Goal: Task Accomplishment & Management: Complete application form

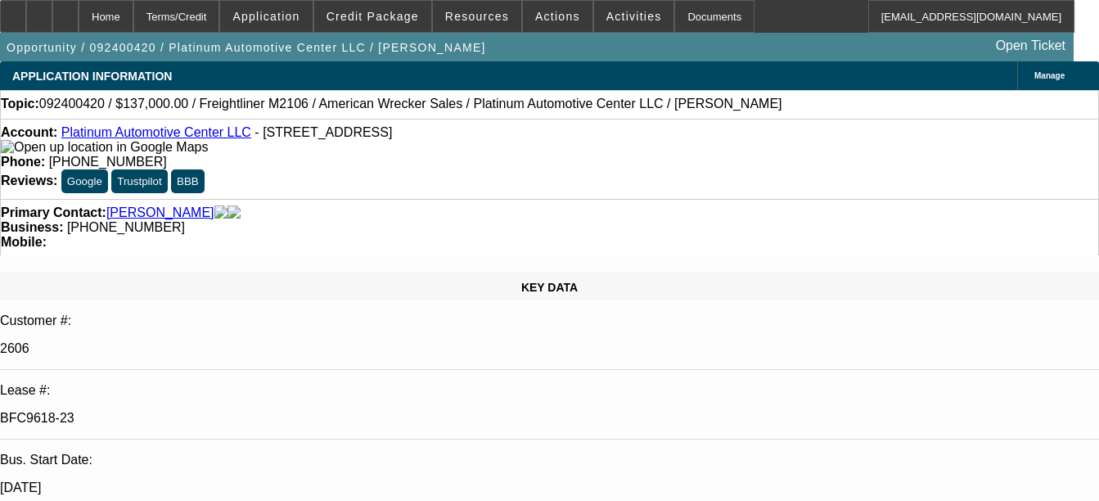
select select "0"
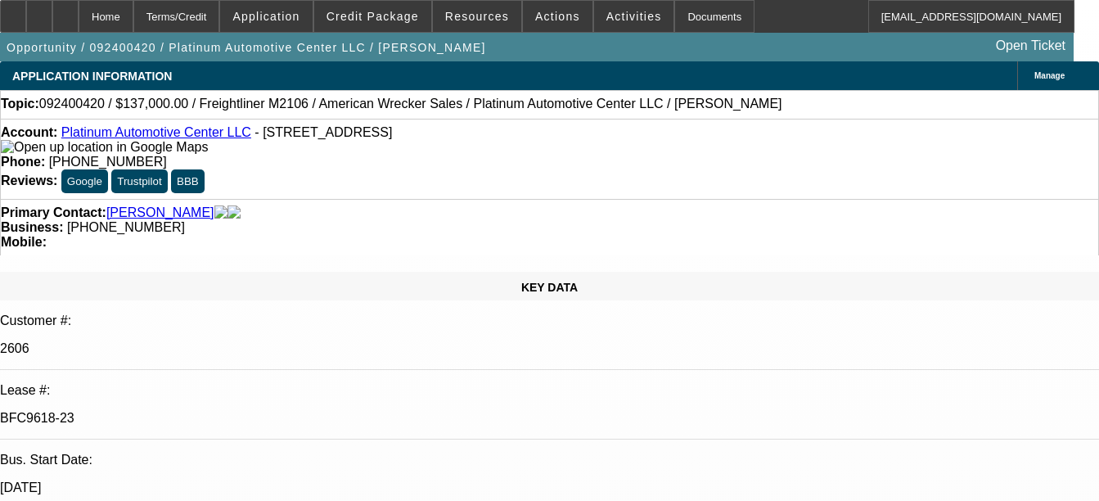
select select "0"
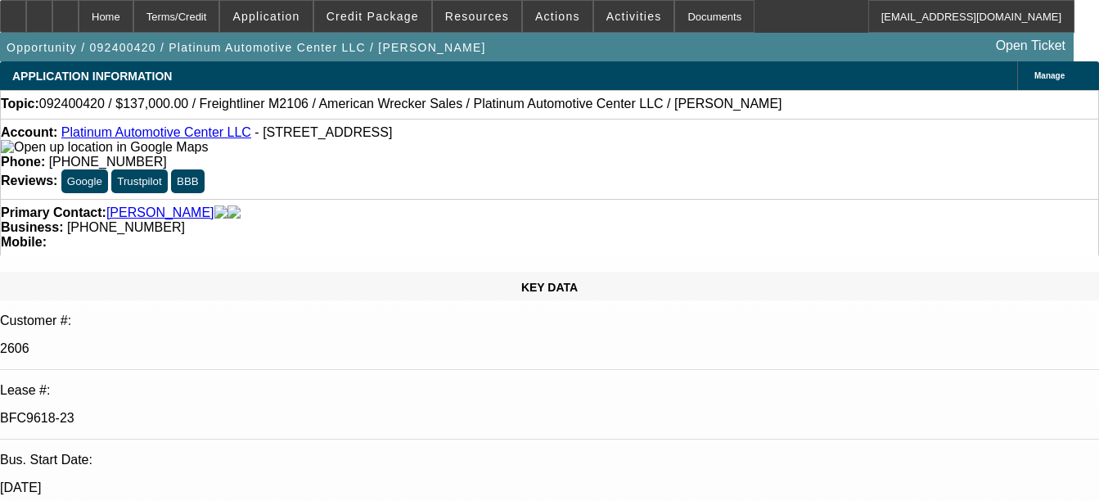
select select "0"
select select "1"
select select "6"
select select "1"
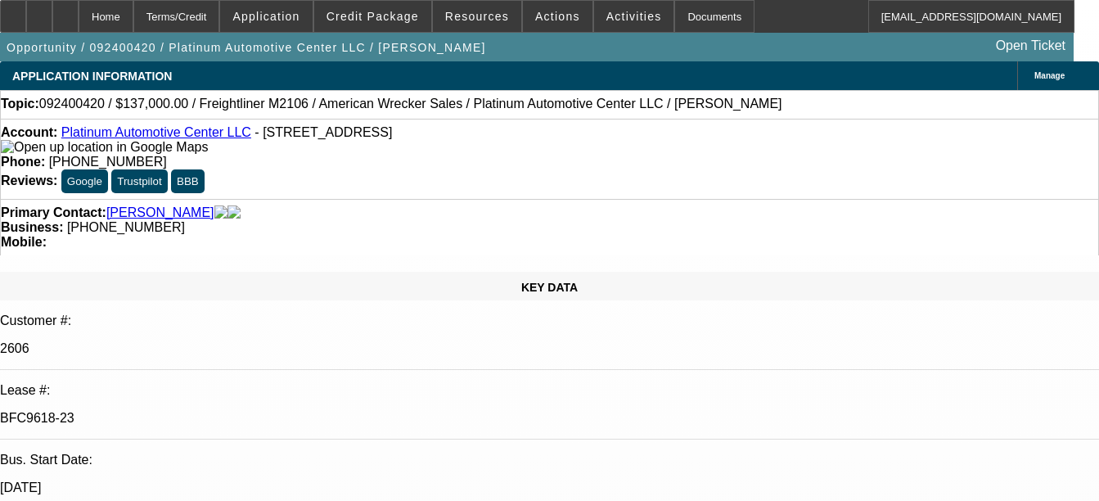
select select "6"
select select "1"
select select "6"
select select "1"
select select "6"
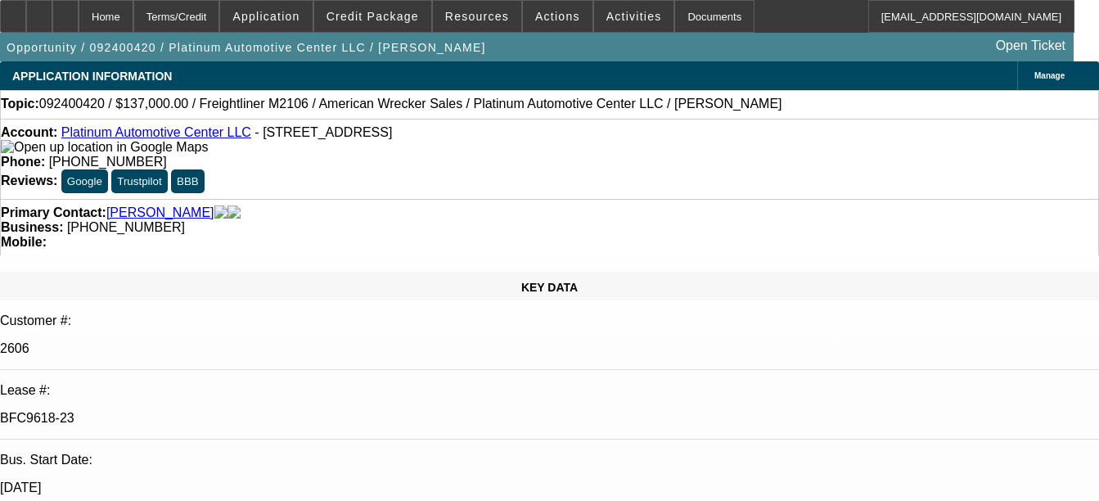
select select "2"
click at [688, 27] on div "Documents" at bounding box center [714, 16] width 80 height 33
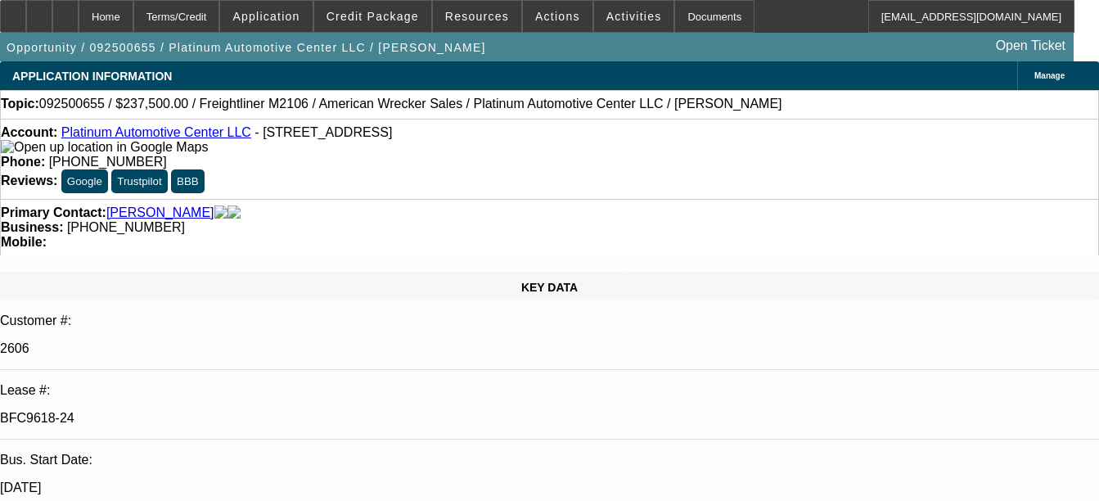
select select "0"
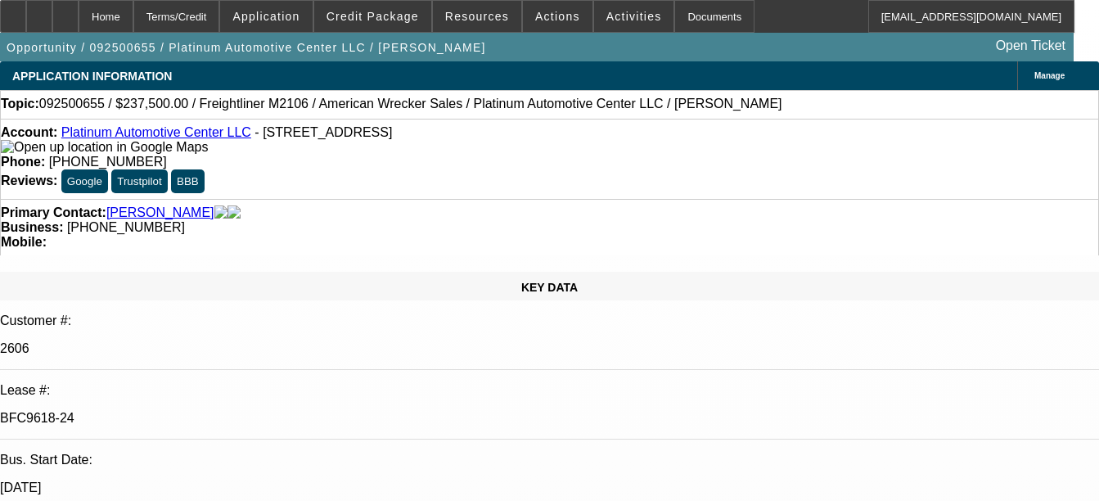
select select "0"
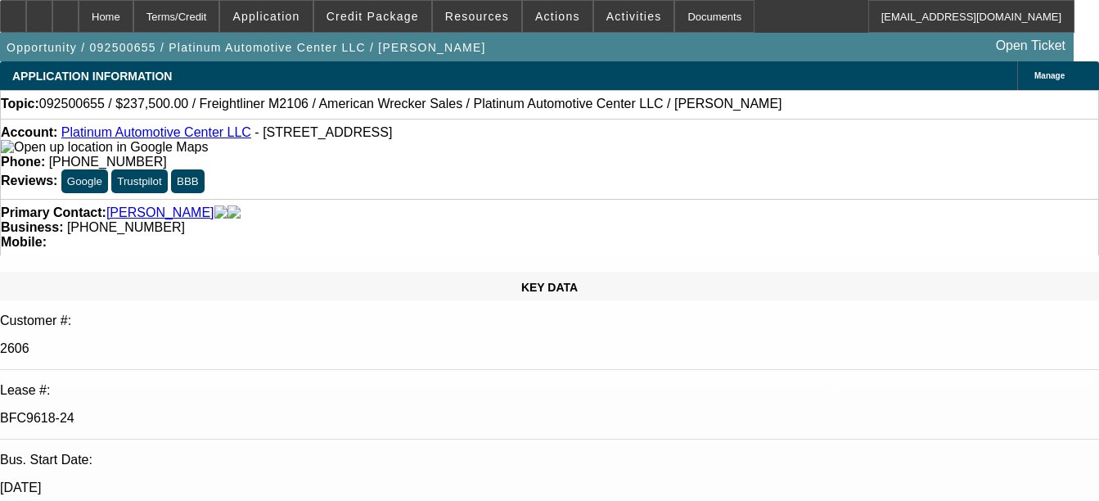
select select "0"
select select "1"
select select "2"
select select "6"
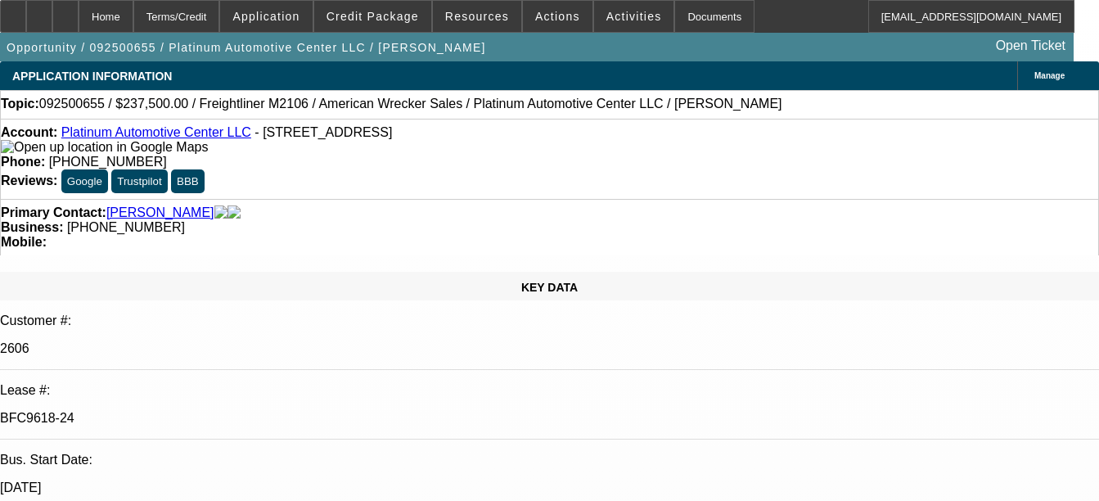
select select "1"
select select "2"
select select "6"
select select "1"
select select "2"
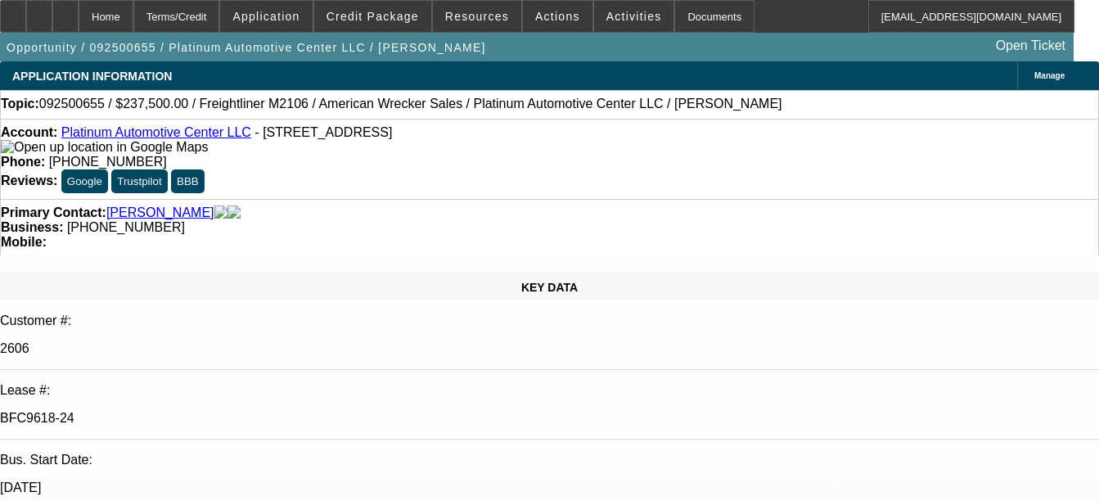
select select "6"
select select "1"
select select "2"
select select "6"
click at [712, 14] on div "Documents" at bounding box center [714, 16] width 80 height 33
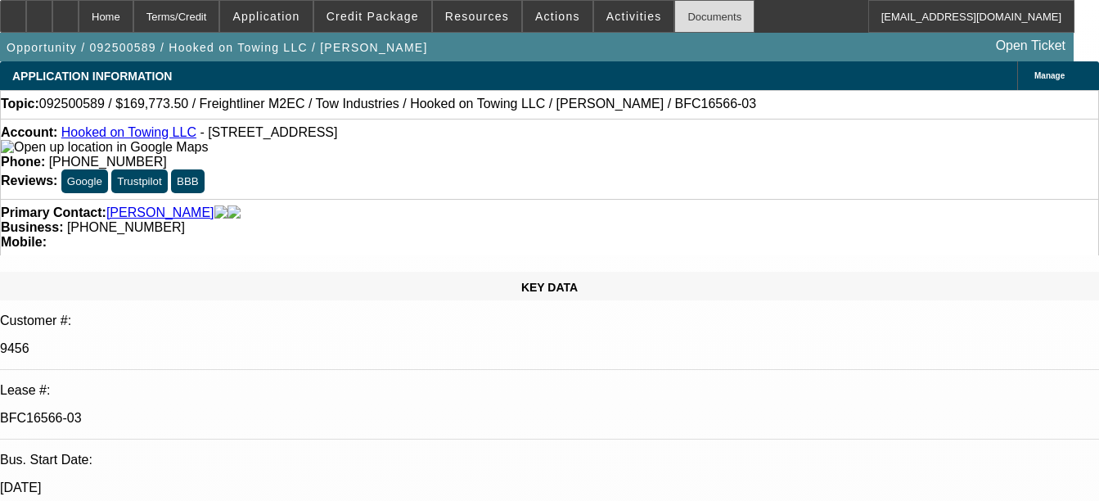
select select "0"
select select "0.1"
select select "0"
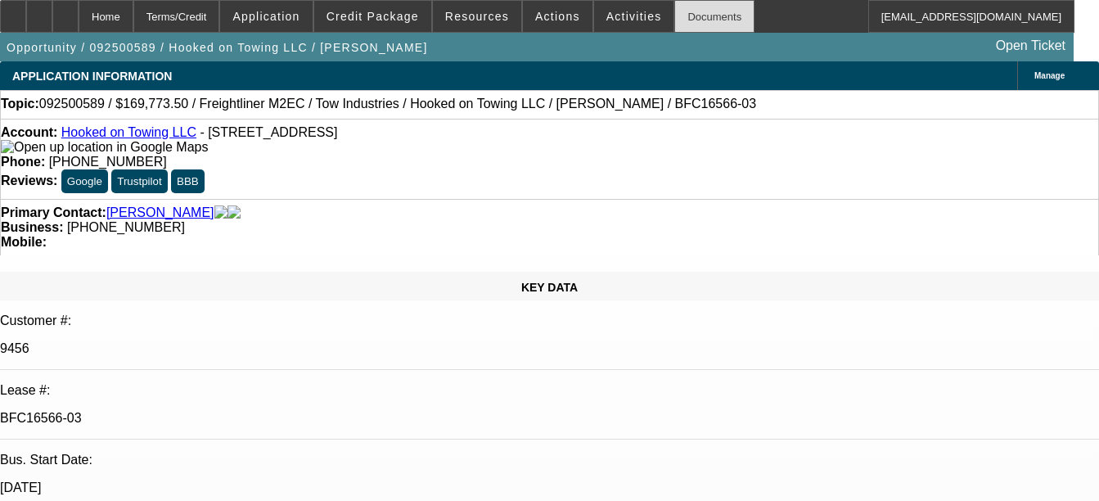
select select "0.1"
select select "0"
select select "0.1"
select select "0"
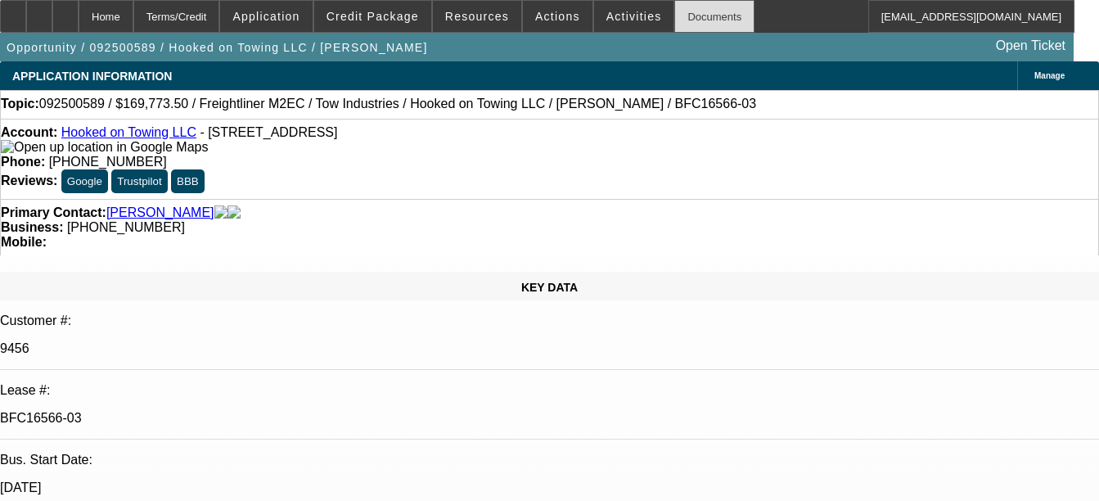
select select "0"
select select "0.1"
select select "1"
select select "2"
select select "4"
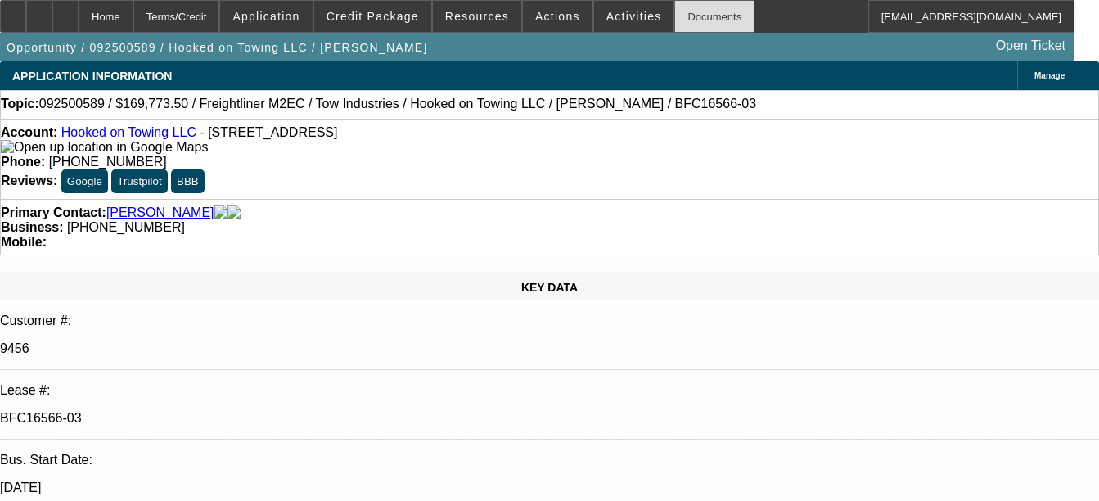
select select "1"
select select "2"
select select "4"
select select "1"
select select "2"
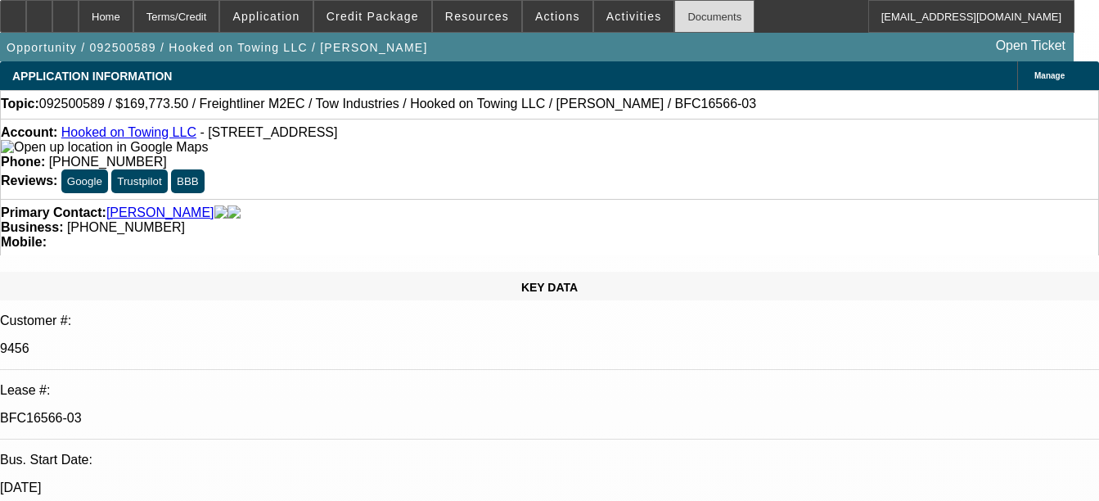
select select "4"
select select "1"
select select "2"
select select "4"
click at [689, 21] on div "Documents" at bounding box center [714, 16] width 80 height 33
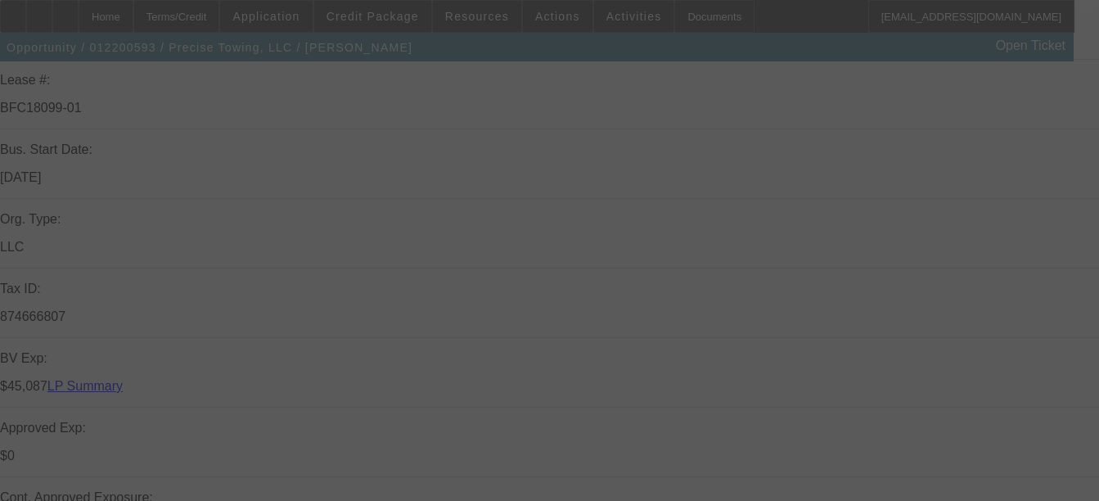
select select "0"
select select "2"
select select "0.1"
select select "0.15"
select select "2"
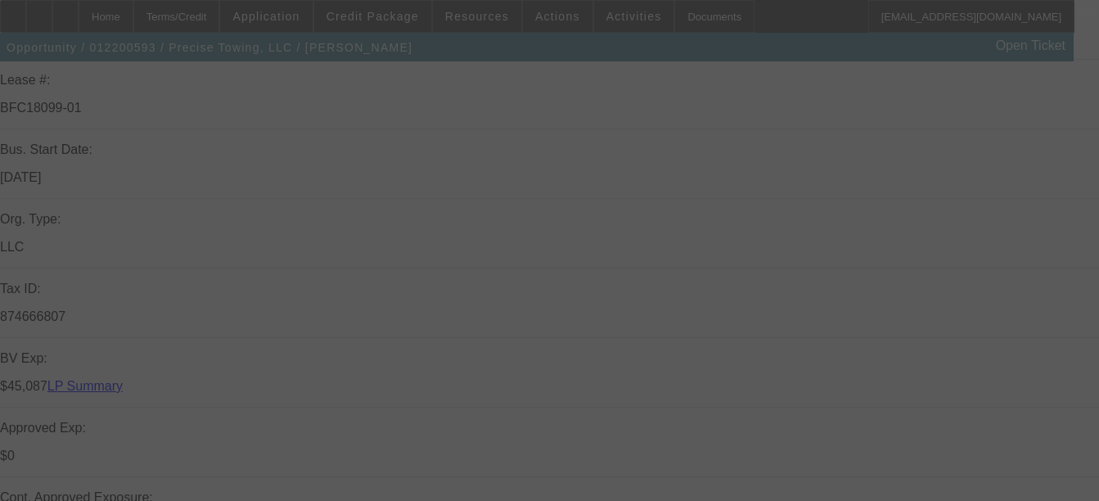
select select "0.1"
select select "0"
select select "2"
select select "0.1"
select select "0.15"
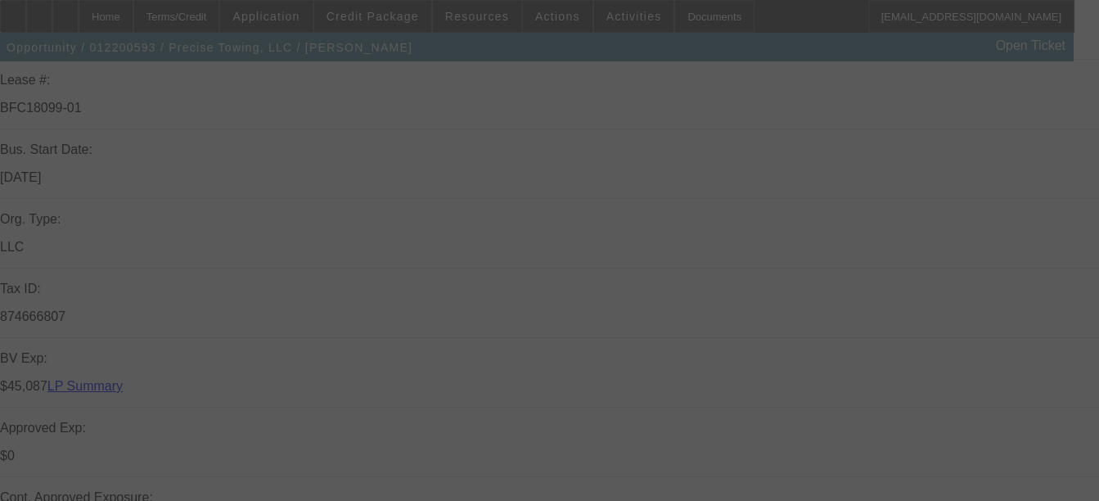
select select "2"
select select "0.1"
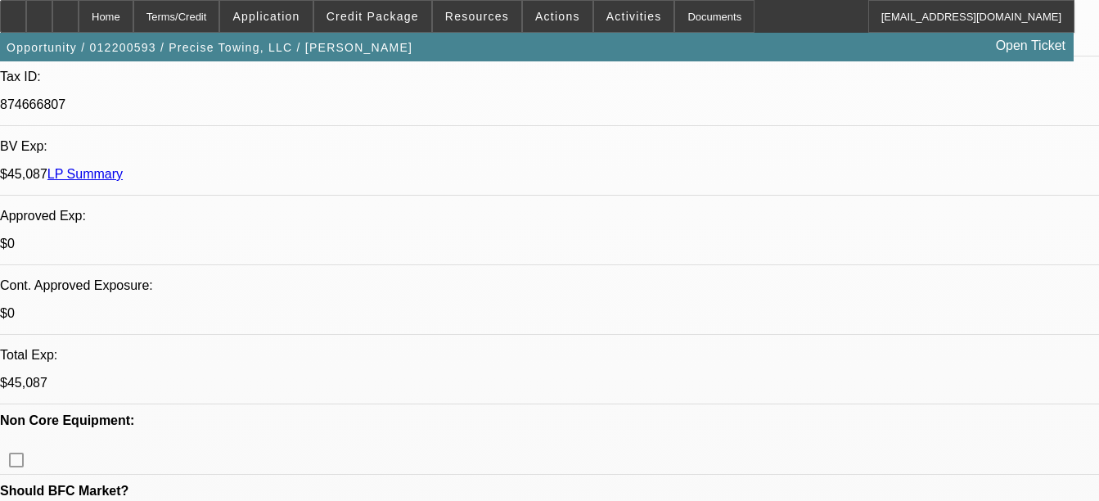
select select "1"
select select "2"
select select "4"
select select "1"
select select "2"
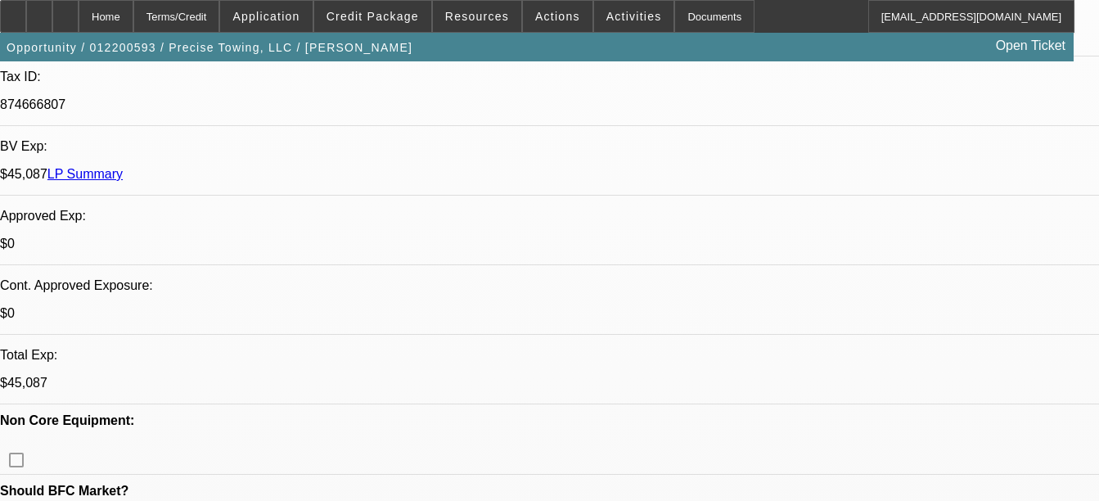
select select "4"
select select "1"
select select "2"
select select "4"
select select "1"
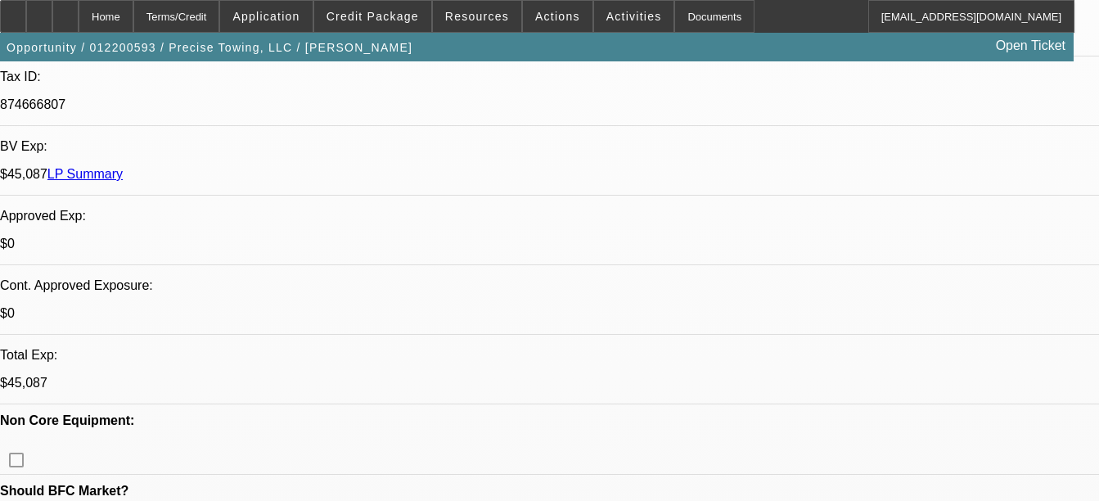
select select "2"
select select "4"
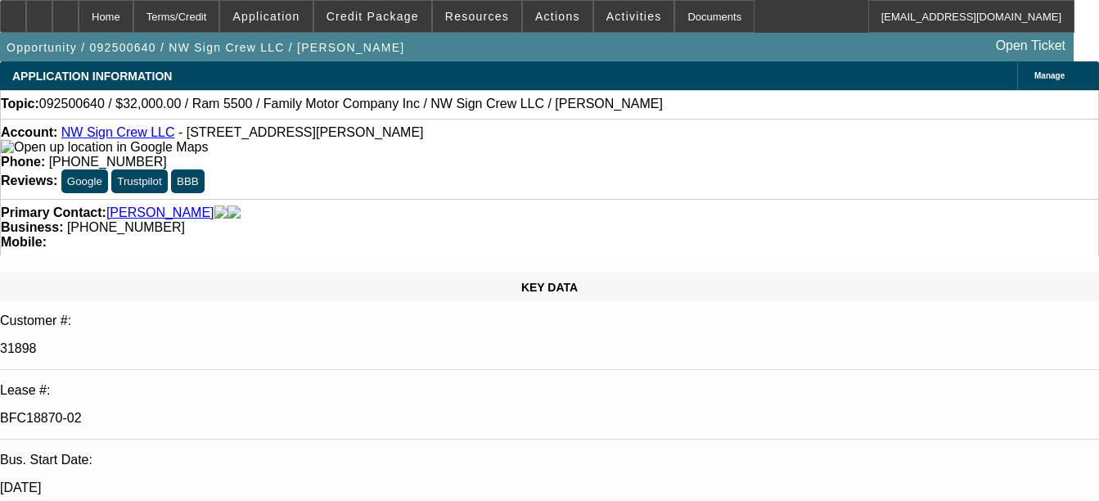
select select "0"
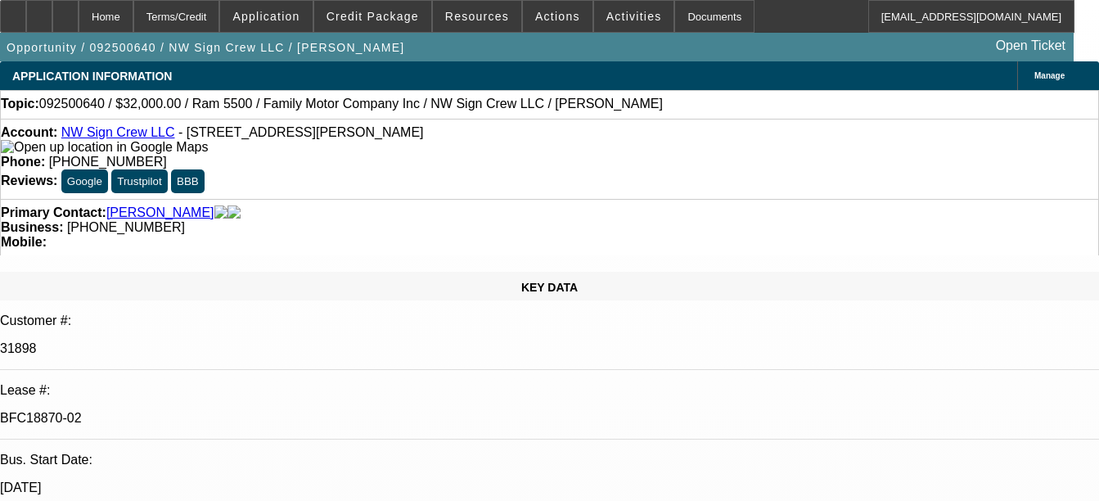
select select "2"
select select "0"
select select "2"
select select "0"
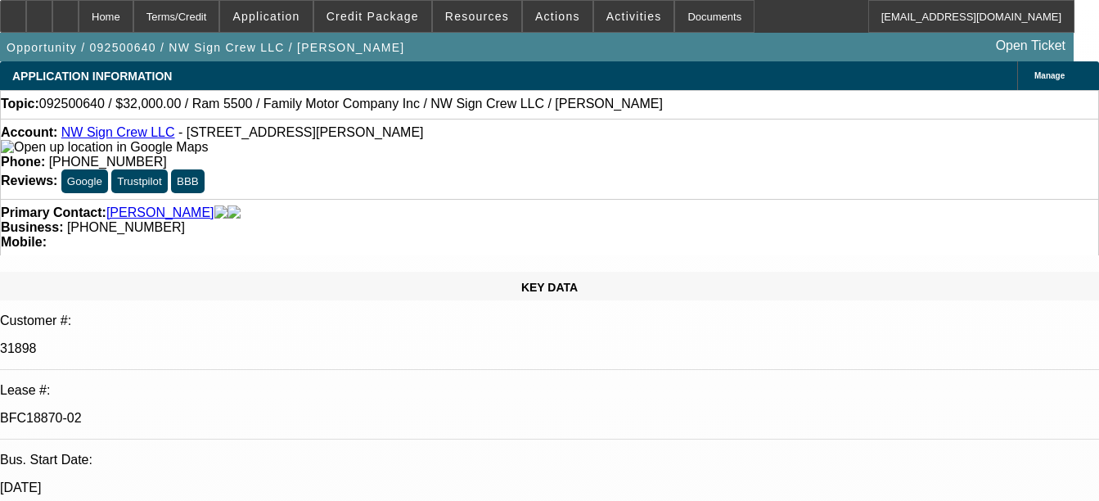
select select "1"
select select "3"
select select "6"
select select "1"
select select "3"
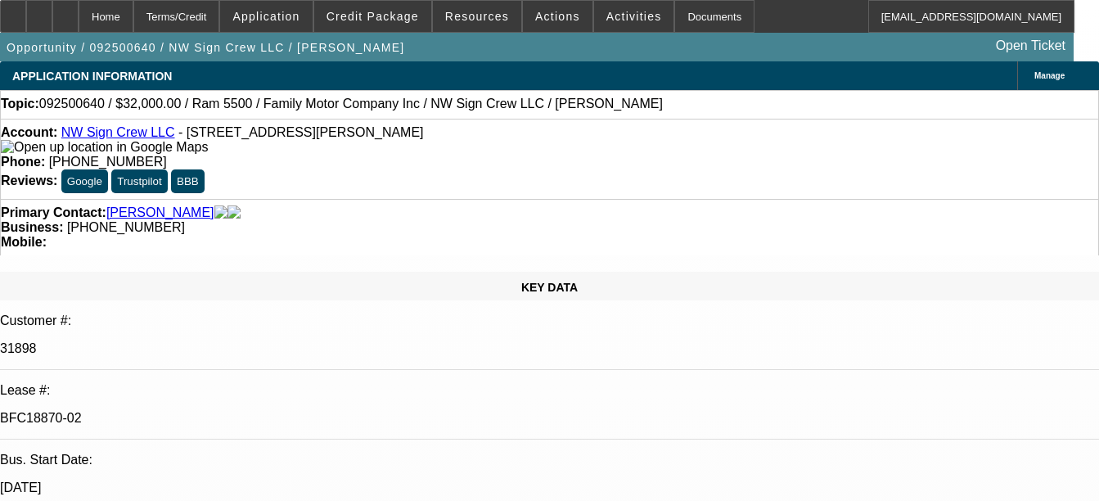
select select "6"
select select "1"
select select "2"
select select "6"
select select "1"
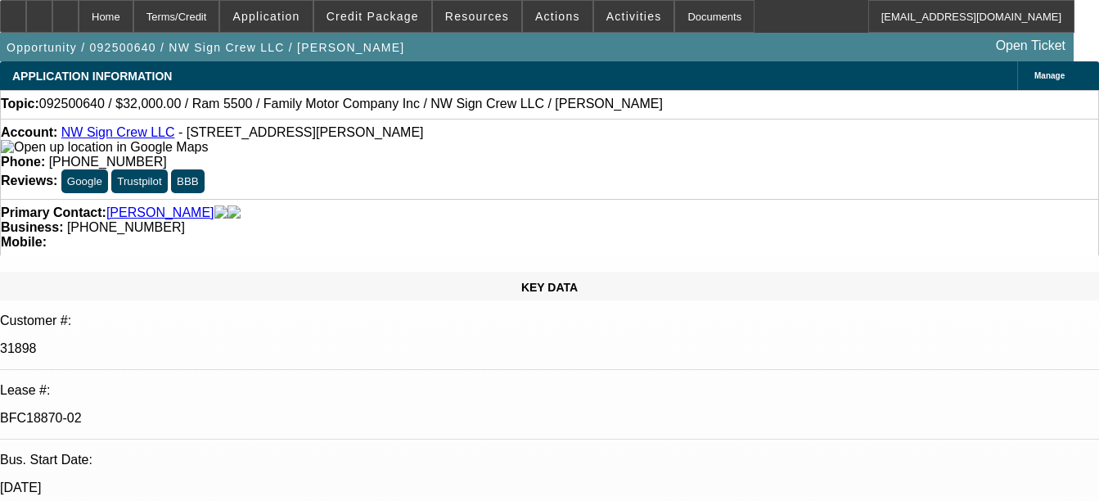
select select "2"
select select "6"
